Goal: Transaction & Acquisition: Purchase product/service

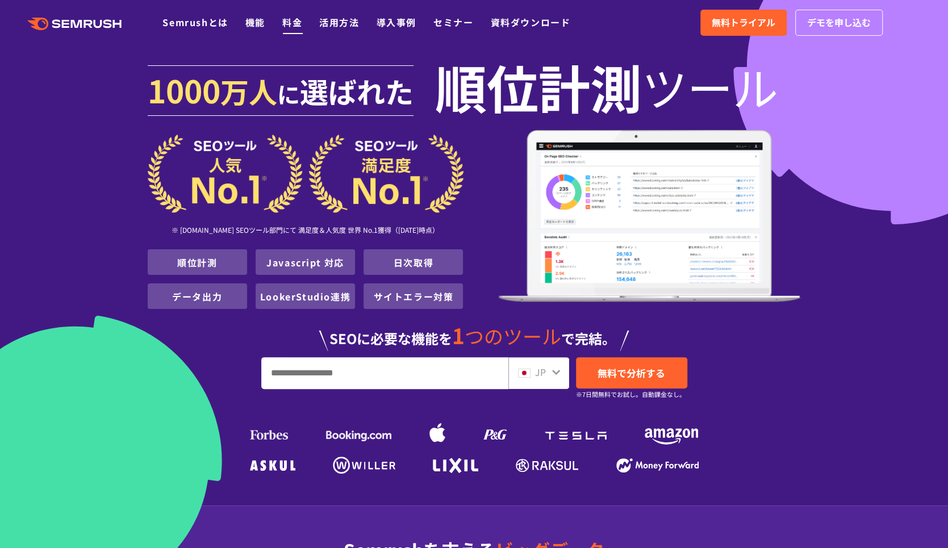
click at [295, 23] on link "料金" at bounding box center [292, 22] width 20 height 14
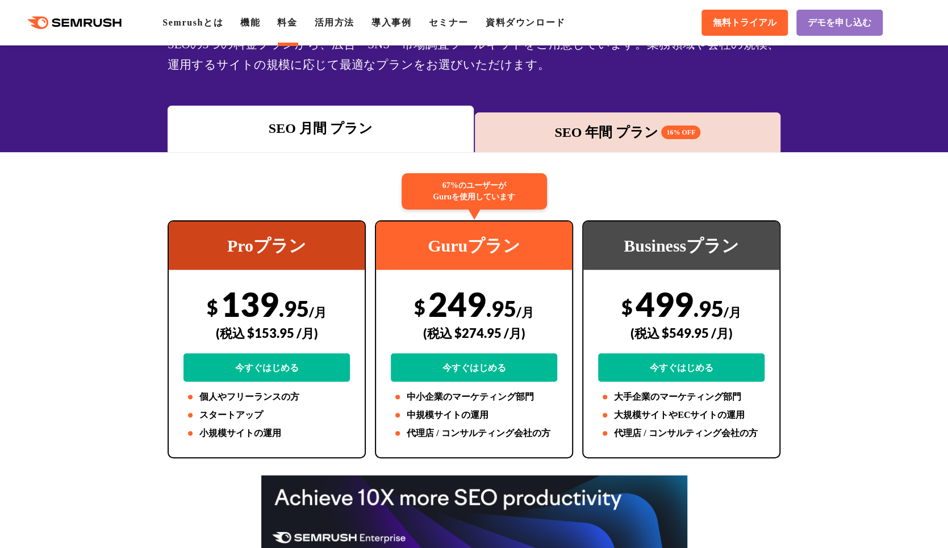
scroll to position [114, 0]
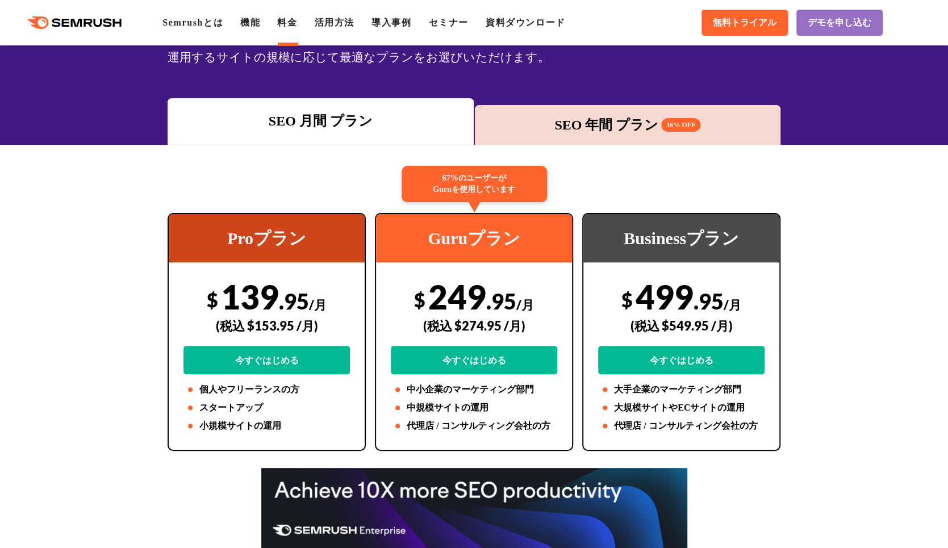
click at [541, 115] on div "SEO 年間 プラン 16% OFF" at bounding box center [628, 125] width 295 height 20
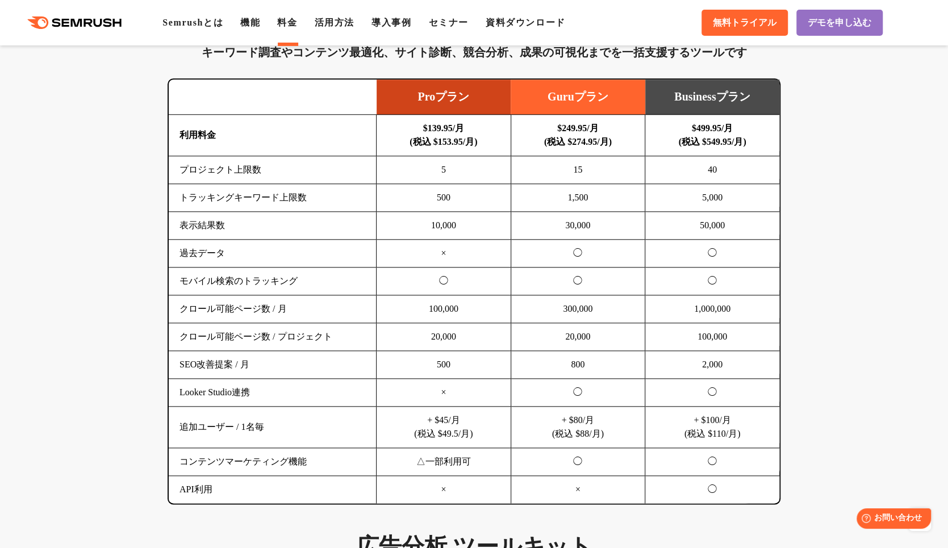
scroll to position [795, 0]
